Goal: Entertainment & Leisure: Consume media (video, audio)

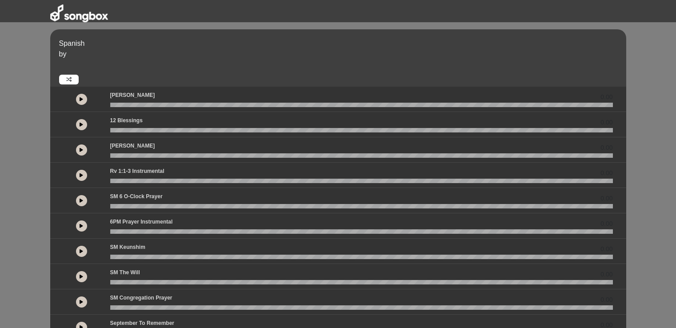
click at [192, 190] on div "0.00" at bounding box center [338, 200] width 576 height 25
click at [82, 102] on button at bounding box center [81, 99] width 11 height 11
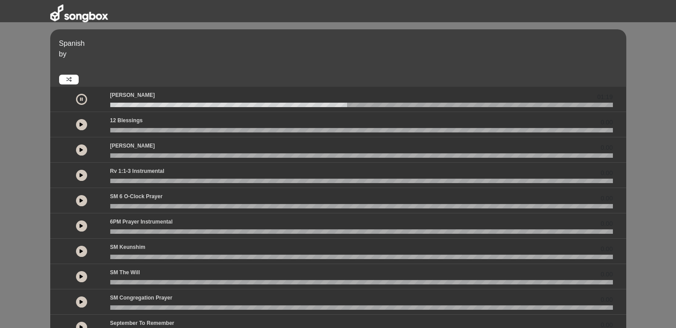
click at [83, 96] on button at bounding box center [81, 99] width 11 height 11
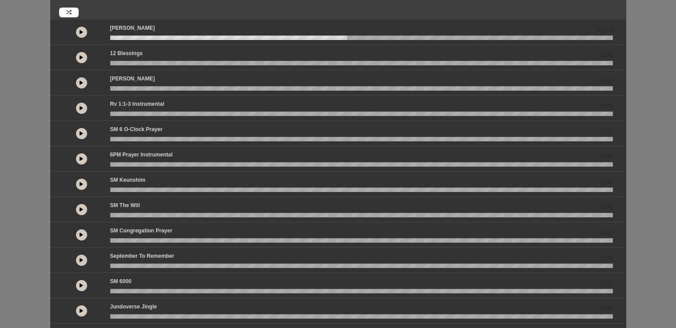
scroll to position [68, 0]
click at [81, 24] on div at bounding box center [81, 32] width 47 height 16
click at [82, 32] on icon at bounding box center [82, 31] width 4 height 4
click at [116, 38] on wave at bounding box center [361, 37] width 503 height 4
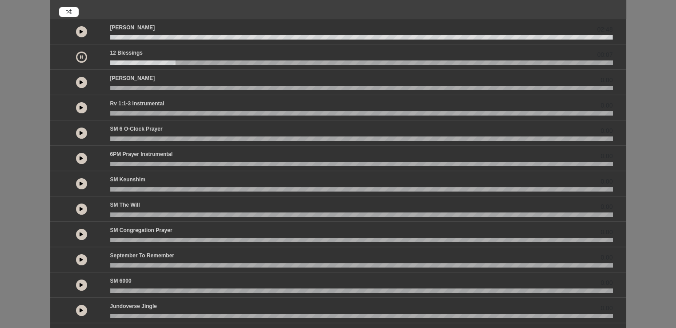
click at [84, 82] on button at bounding box center [81, 82] width 11 height 11
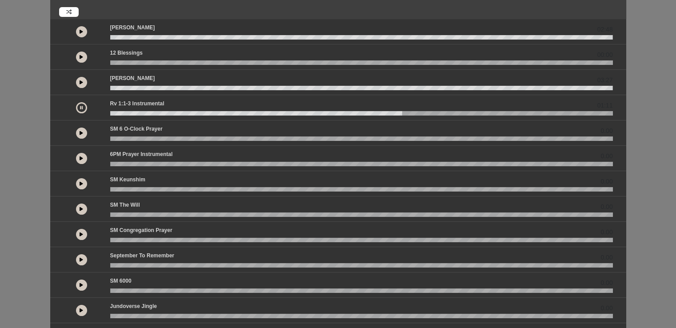
click at [84, 134] on button at bounding box center [81, 133] width 11 height 11
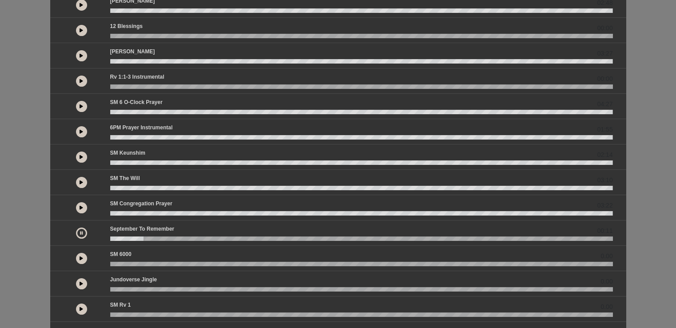
scroll to position [94, 0]
click at [81, 256] on icon at bounding box center [82, 258] width 4 height 4
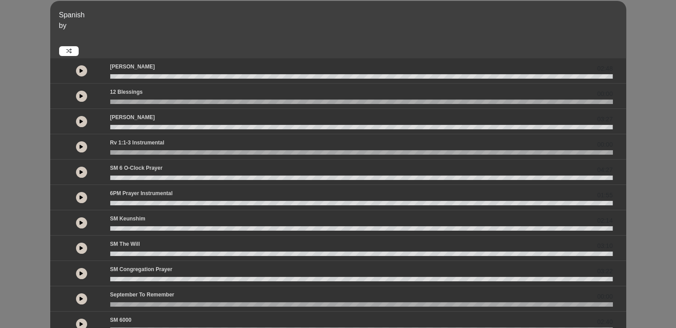
scroll to position [0, 0]
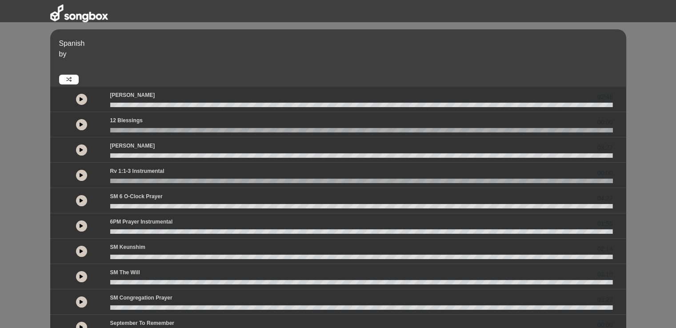
click at [81, 100] on icon at bounding box center [82, 99] width 4 height 4
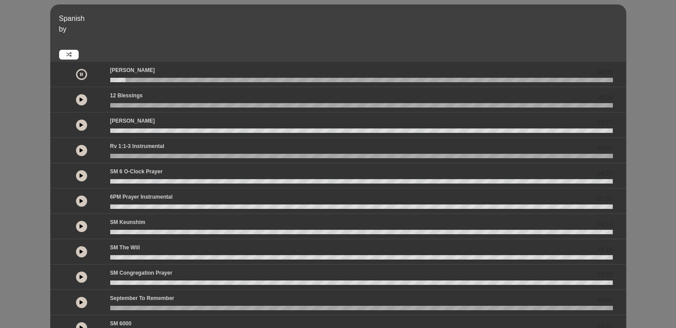
scroll to position [28, 0]
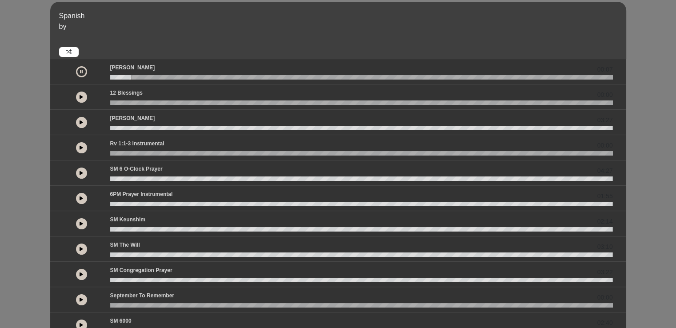
click at [82, 172] on icon at bounding box center [82, 173] width 4 height 4
click at [80, 179] on div at bounding box center [81, 173] width 47 height 16
click at [80, 172] on icon at bounding box center [81, 173] width 3 height 4
